Goal: Task Accomplishment & Management: Manage account settings

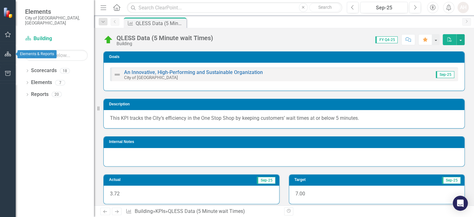
click at [9, 52] on icon "button" at bounding box center [8, 53] width 7 height 5
click at [8, 56] on icon "button" at bounding box center [8, 54] width 6 height 5
drag, startPoint x: 27, startPoint y: 62, endPoint x: 29, endPoint y: 65, distance: 3.4
click at [27, 65] on div "Dropdown Scorecards 18" at bounding box center [59, 71] width 69 height 12
click at [42, 67] on link "Scorecards" at bounding box center [44, 70] width 26 height 7
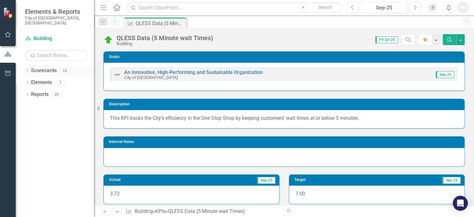
click at [28, 69] on icon "Dropdown" at bounding box center [27, 70] width 4 height 3
click at [31, 80] on icon "Dropdown" at bounding box center [30, 82] width 5 height 4
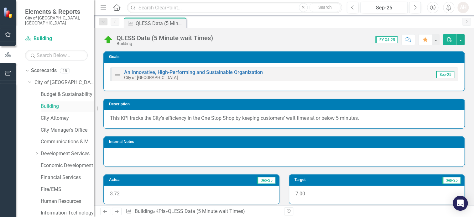
click at [53, 103] on link "Building" at bounding box center [67, 106] width 53 height 7
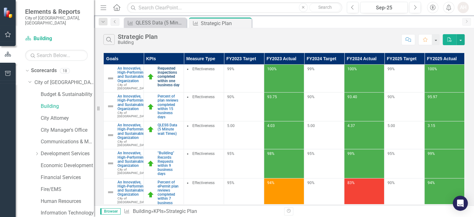
click at [163, 69] on link "Requested inspections completed within one business day" at bounding box center [168, 76] width 23 height 21
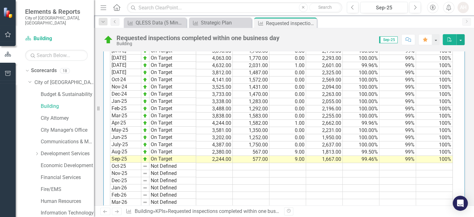
scroll to position [839, 0]
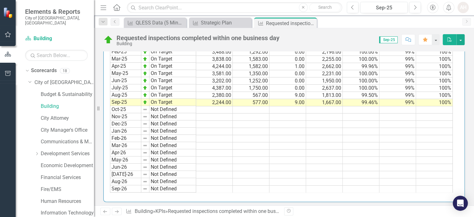
click at [152, 91] on td "On Target" at bounding box center [172, 94] width 47 height 7
click at [120, 91] on td "Aug-25" at bounding box center [125, 94] width 31 height 7
click at [43, 35] on link "Scorecard Building" at bounding box center [56, 38] width 63 height 7
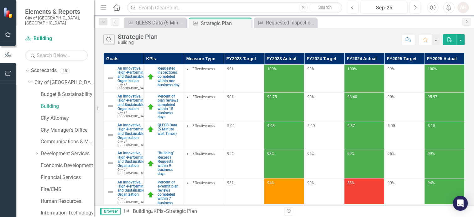
click at [116, 8] on icon at bounding box center [116, 7] width 7 height 7
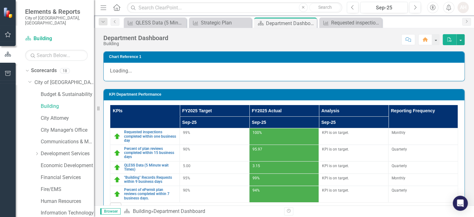
click at [102, 4] on icon "Menu" at bounding box center [103, 7] width 8 height 7
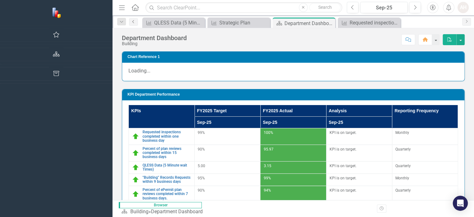
click at [131, 22] on icon "Previous" at bounding box center [133, 22] width 5 height 4
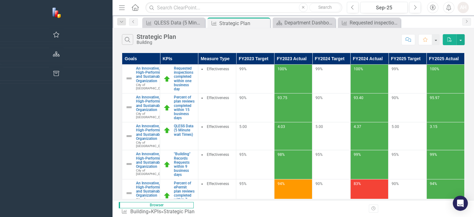
click at [131, 4] on icon "Home" at bounding box center [135, 7] width 8 height 7
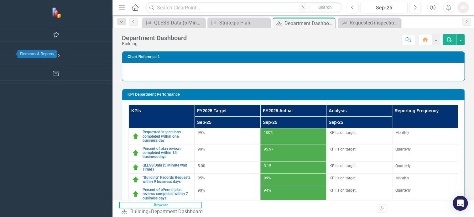
click at [53, 54] on icon "button" at bounding box center [56, 53] width 7 height 5
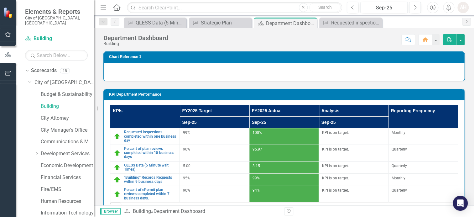
click at [432, 8] on icon "button" at bounding box center [432, 8] width 6 height 6
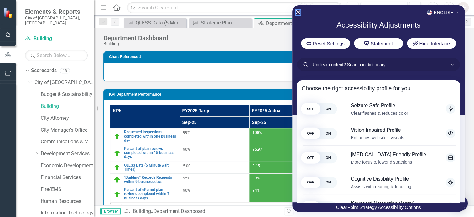
drag, startPoint x: 296, startPoint y: 10, endPoint x: 331, endPoint y: 17, distance: 35.4
click at [296, 10] on icon "Close Accessibility Interface" at bounding box center [297, 12] width 4 height 4
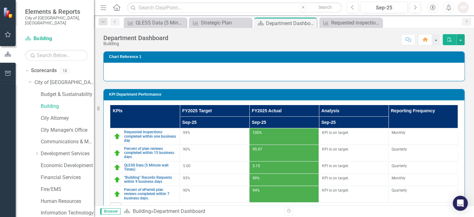
click at [462, 10] on div "AH" at bounding box center [462, 7] width 11 height 11
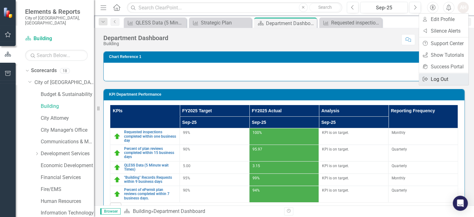
click at [437, 78] on link "Logout Log Out" at bounding box center [442, 79] width 49 height 12
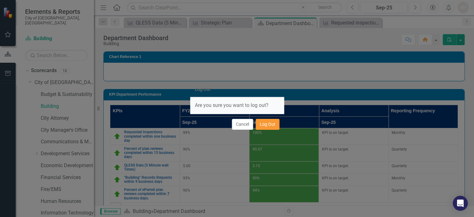
click at [264, 123] on button "Log Out" at bounding box center [267, 124] width 24 height 11
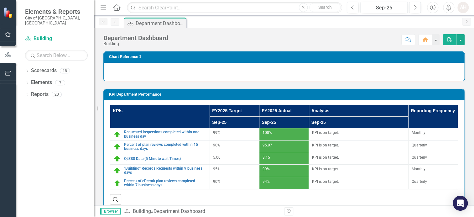
click at [104, 21] on icon "Dropdown" at bounding box center [103, 22] width 6 height 4
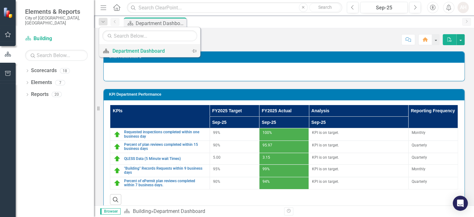
click at [124, 50] on div "Department Dashboard" at bounding box center [148, 51] width 72 height 8
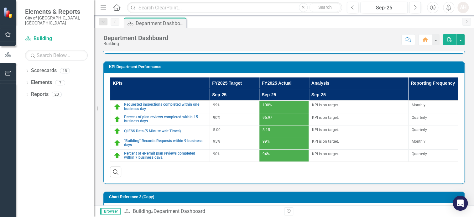
scroll to position [143, 0]
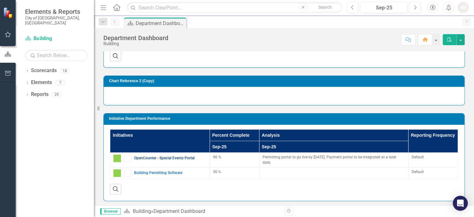
click at [158, 156] on link "OpenCounter - Special Events Portal" at bounding box center [170, 158] width 72 height 4
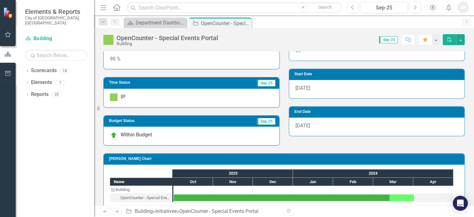
scroll to position [196, 0]
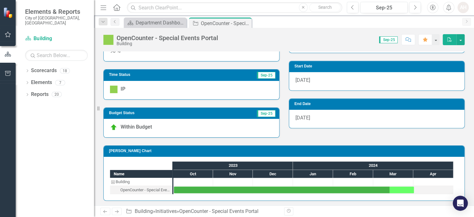
click at [317, 33] on div "OpenCounter - Special Events Portal Building Score: 0.00 Sep-25 Completed Comme…" at bounding box center [284, 37] width 380 height 19
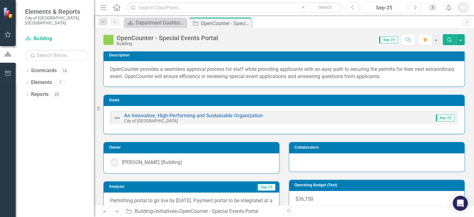
scroll to position [0, 0]
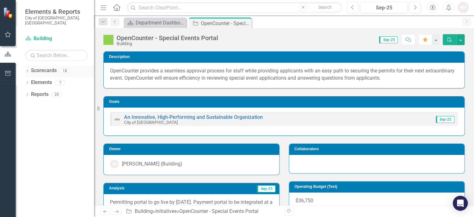
click at [27, 69] on div "Dropdown" at bounding box center [27, 71] width 4 height 5
click at [30, 80] on icon "Dropdown" at bounding box center [30, 82] width 5 height 4
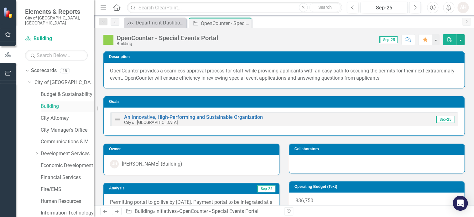
click at [50, 103] on link "Building" at bounding box center [67, 106] width 53 height 7
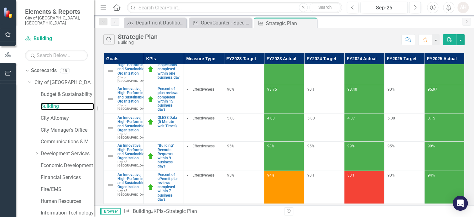
scroll to position [60, 0]
click at [116, 7] on icon "Home" at bounding box center [116, 7] width 8 height 7
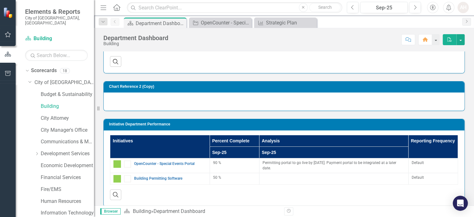
scroll to position [143, 0]
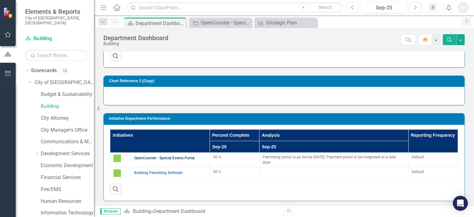
click at [161, 156] on link "OpenCounter - Special Events Portal" at bounding box center [170, 158] width 72 height 4
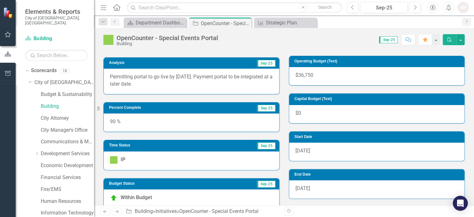
scroll to position [196, 0]
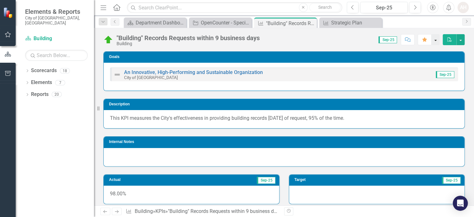
click at [436, 40] on button "button" at bounding box center [435, 39] width 8 height 11
drag, startPoint x: 317, startPoint y: 42, endPoint x: 341, endPoint y: 39, distance: 23.9
click at [319, 42] on div "Score: 0.00 Sep-25 Completed Comment Favorite PDF" at bounding box center [364, 39] width 202 height 11
click at [459, 40] on button "button" at bounding box center [460, 39] width 8 height 11
click at [312, 33] on div ""Building" Records Requests within 9 business days Building Score: 0.00 Sep-25 …" at bounding box center [284, 37] width 380 height 19
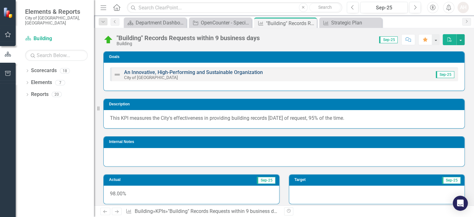
click at [185, 70] on link "An Innovative, High-Performing and Sustainable Organization" at bounding box center [193, 72] width 139 height 6
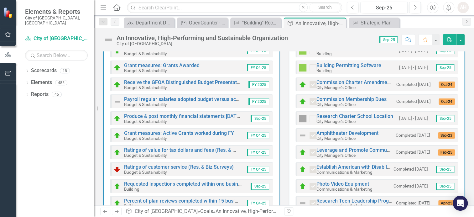
scroll to position [94, 0]
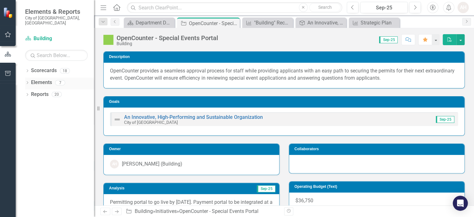
click at [28, 81] on icon "Dropdown" at bounding box center [27, 82] width 4 height 3
click at [30, 105] on icon at bounding box center [31, 106] width 2 height 3
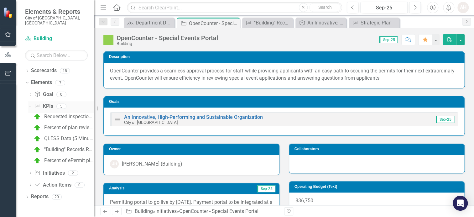
click at [30, 105] on icon at bounding box center [30, 106] width 3 height 2
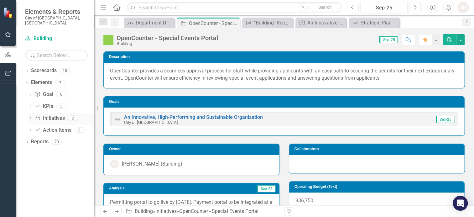
click at [30, 117] on icon "Dropdown" at bounding box center [30, 118] width 4 height 3
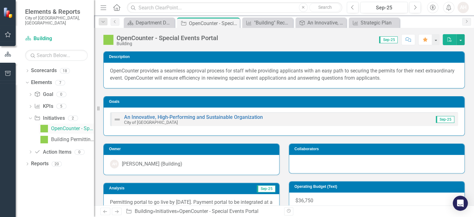
click at [67, 126] on div "OpenCounter - Special Events Portal" at bounding box center [72, 129] width 43 height 6
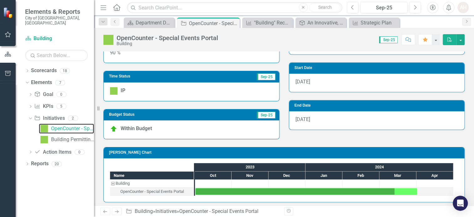
scroll to position [196, 0]
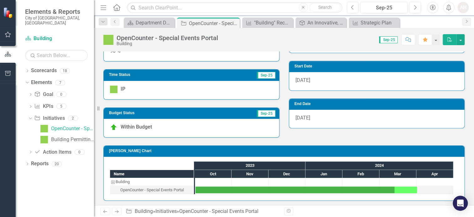
click at [113, 179] on div "Building" at bounding box center [113, 181] width 6 height 8
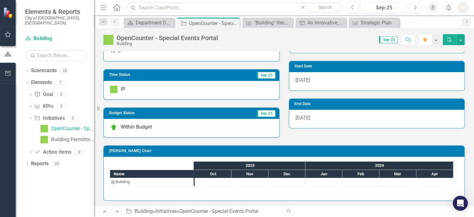
click at [113, 179] on div "Building" at bounding box center [113, 181] width 6 height 8
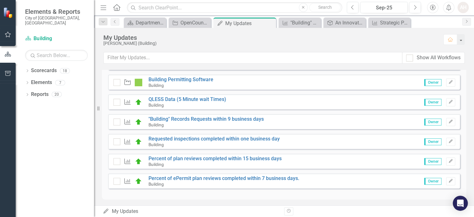
scroll to position [166, 0]
click at [164, 76] on link "Building Permitting Software" at bounding box center [180, 78] width 65 height 6
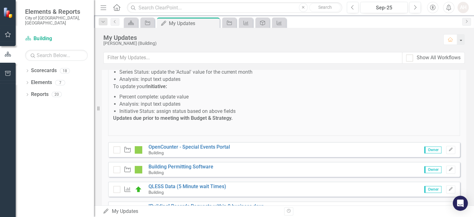
scroll to position [125, 0]
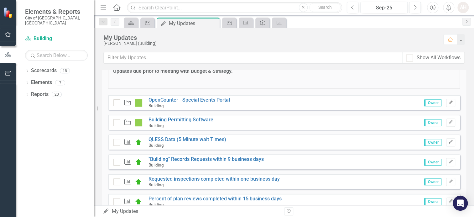
click at [448, 102] on icon "Edit" at bounding box center [450, 102] width 5 height 4
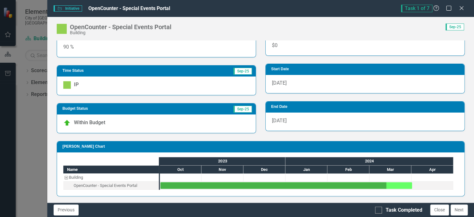
scroll to position [188, 0]
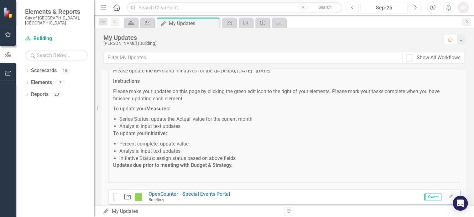
scroll to position [125, 0]
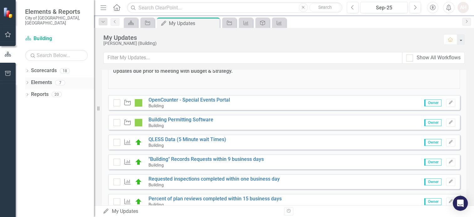
click at [26, 81] on icon "Dropdown" at bounding box center [27, 82] width 4 height 3
click at [30, 117] on icon "Dropdown" at bounding box center [30, 118] width 4 height 3
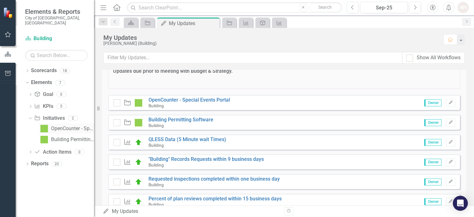
click at [71, 126] on div "OpenCounter - Special Events Portal" at bounding box center [72, 129] width 43 height 6
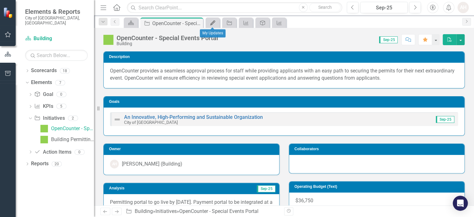
click at [213, 22] on icon "My Updates" at bounding box center [212, 22] width 6 height 5
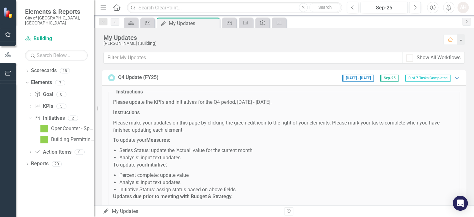
scroll to position [31, 0]
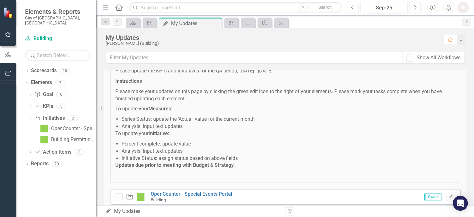
drag, startPoint x: 95, startPoint y: 75, endPoint x: 96, endPoint y: 87, distance: 12.0
click at [96, 87] on div "Resize" at bounding box center [98, 108] width 5 height 217
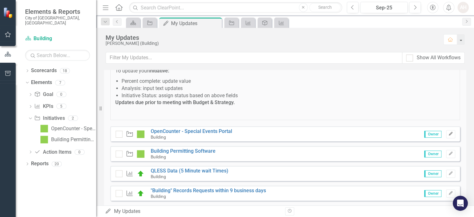
click at [448, 132] on icon "Edit" at bounding box center [450, 134] width 5 height 4
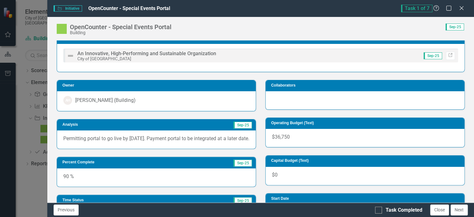
scroll to position [63, 0]
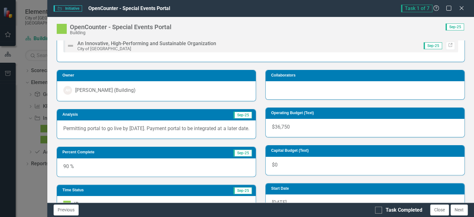
drag, startPoint x: 85, startPoint y: 128, endPoint x: 90, endPoint y: 136, distance: 10.2
click at [85, 128] on p "Permitting portal to go live by [DATE]. Payment portal to be integrated at a la…" at bounding box center [156, 128] width 186 height 7
click at [90, 132] on p "Permitting portal to go live by [DATE]. Payment portal to be integrated at a la…" at bounding box center [156, 128] width 186 height 7
click at [82, 132] on p "Permitting portal to go live by [DATE]. Payment portal to be integrated at a la…" at bounding box center [156, 128] width 186 height 7
drag, startPoint x: 91, startPoint y: 136, endPoint x: 75, endPoint y: 127, distance: 17.9
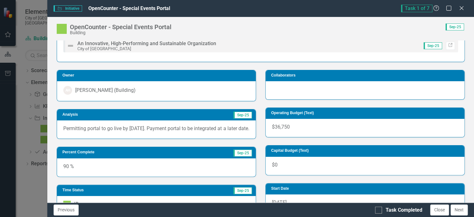
click at [75, 127] on p "Permitting portal to go live by [DATE]. Payment portal to be integrated at a la…" at bounding box center [156, 128] width 186 height 7
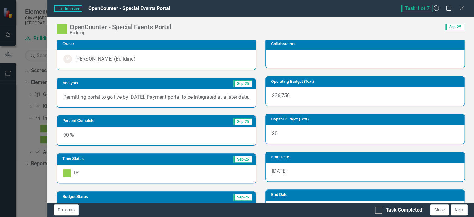
scroll to position [188, 0]
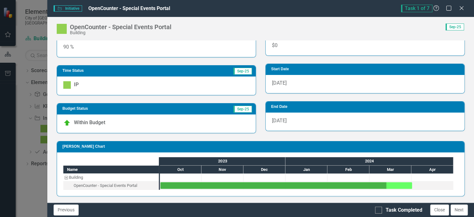
click at [153, 120] on div "Within Budget" at bounding box center [156, 123] width 198 height 18
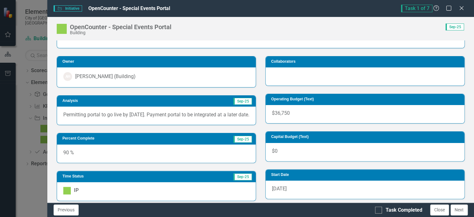
scroll to position [31, 0]
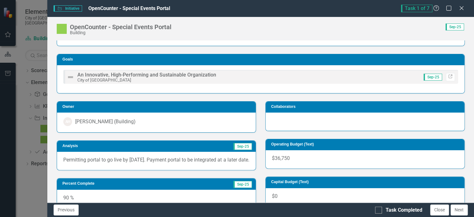
click at [195, 120] on div "AH [PERSON_NAME] (Building)" at bounding box center [156, 121] width 186 height 9
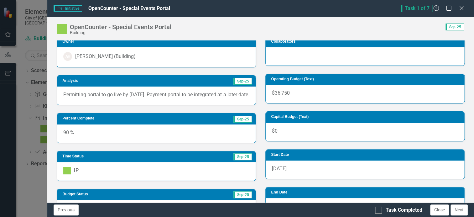
scroll to position [94, 0]
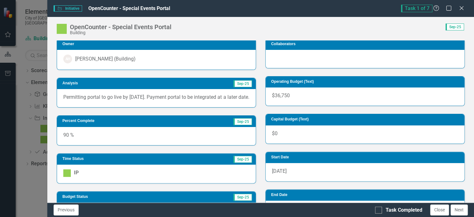
click at [155, 101] on p "Permitting portal to go live by [DATE]. Payment portal to be integrated at a la…" at bounding box center [156, 97] width 186 height 7
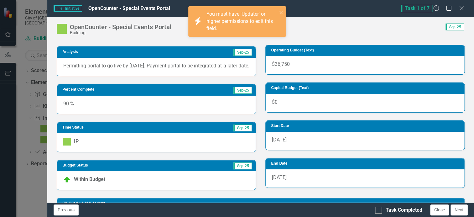
scroll to position [188, 0]
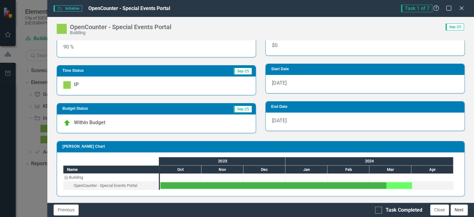
click at [459, 209] on button "Next" at bounding box center [458, 209] width 17 height 11
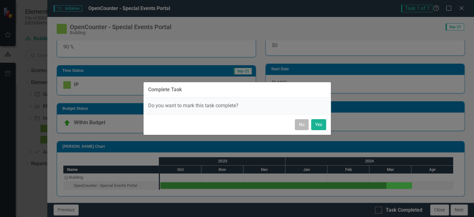
click at [301, 122] on button "No" at bounding box center [302, 124] width 14 height 11
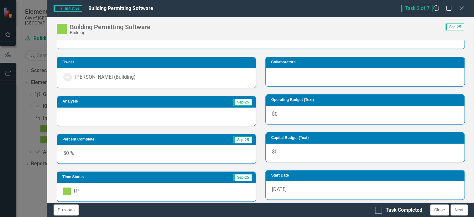
scroll to position [124, 0]
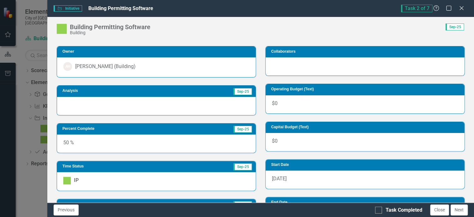
click at [94, 102] on div at bounding box center [156, 106] width 198 height 18
click at [436, 208] on button "Close" at bounding box center [439, 209] width 19 height 11
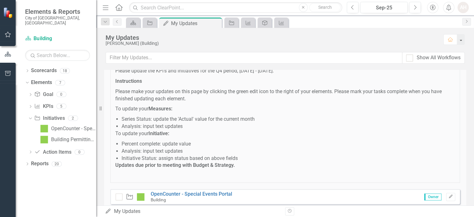
scroll to position [0, 0]
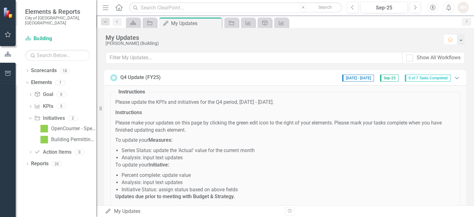
click at [453, 76] on icon "Expanded" at bounding box center [456, 77] width 6 height 5
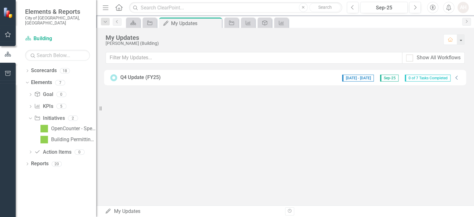
click at [452, 76] on div "[DATE] - [DATE] Sep-25 0 of 7 Tasks Completed" at bounding box center [396, 78] width 115 height 8
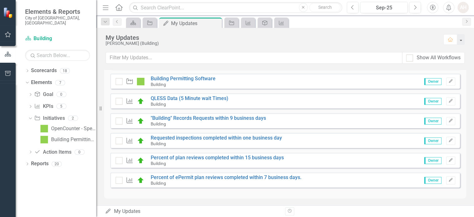
scroll to position [104, 0]
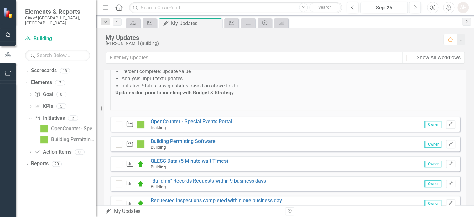
click at [277, 44] on div "[PERSON_NAME] (Building)" at bounding box center [270, 43] width 331 height 5
